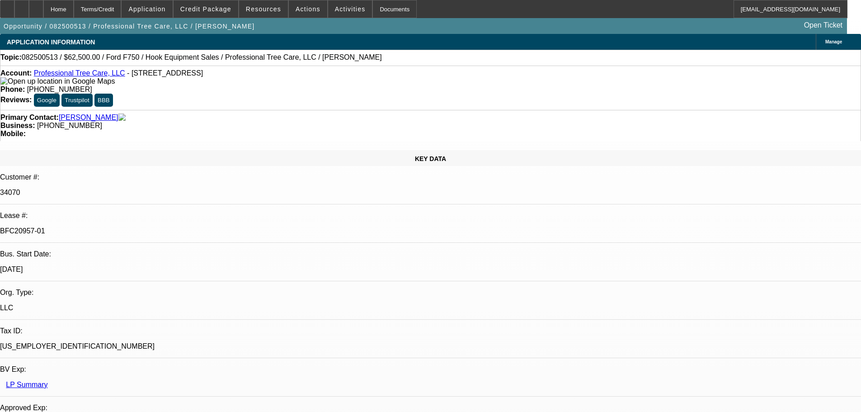
select select "0"
select select "6"
select select "0"
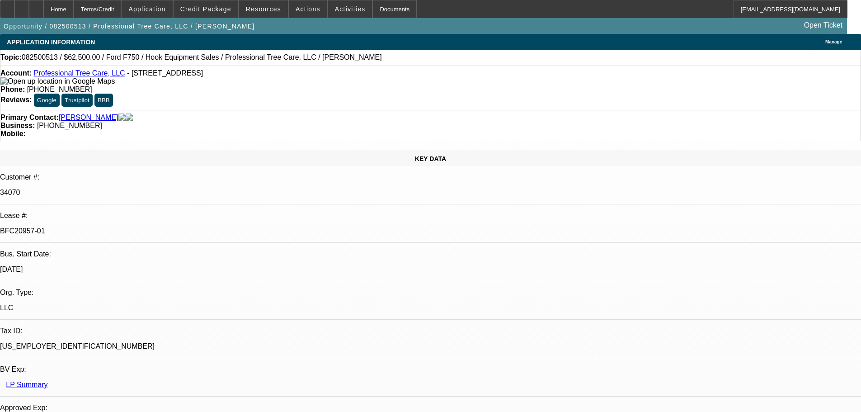
select select "0"
select select "6"
select select "0"
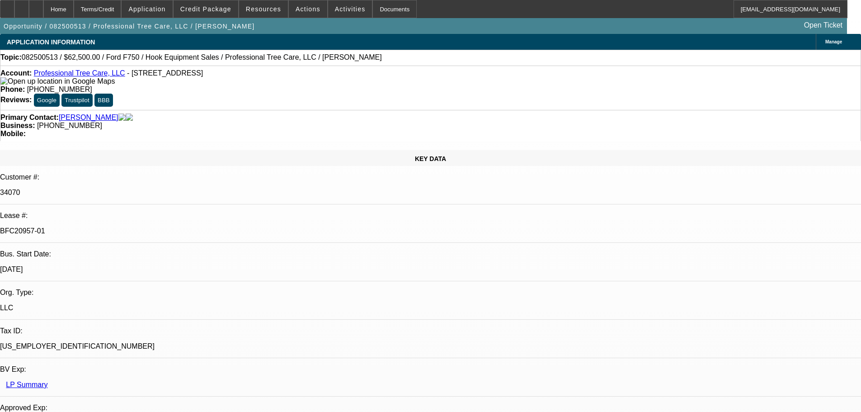
select select "0"
select select "6"
select select "0"
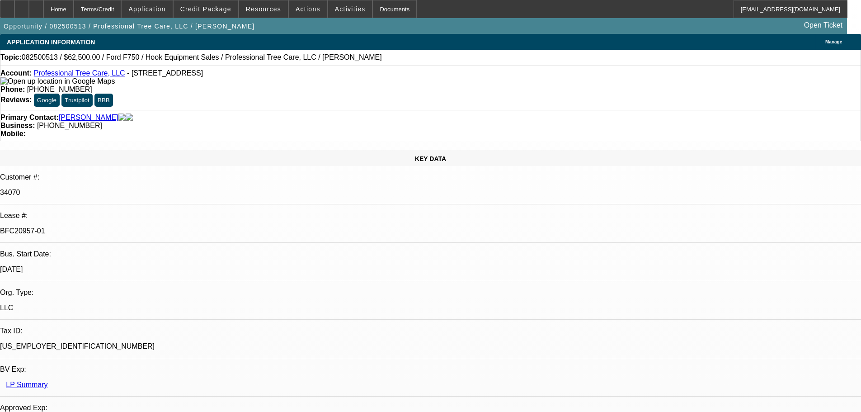
select select "6"
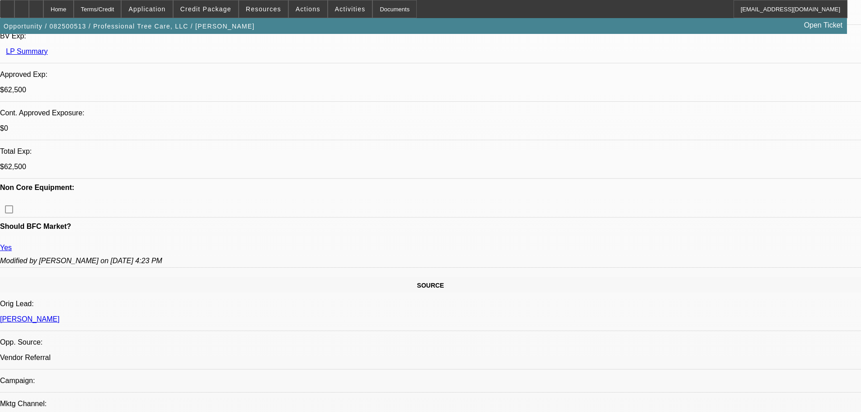
scroll to position [452, 0]
